Goal: Browse casually

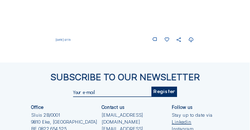
scroll to position [611, 0]
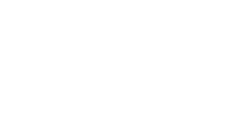
scroll to position [197, 0]
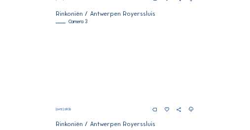
scroll to position [420, 0]
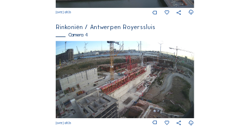
scroll to position [522, 0]
